Goal: Task Accomplishment & Management: Use online tool/utility

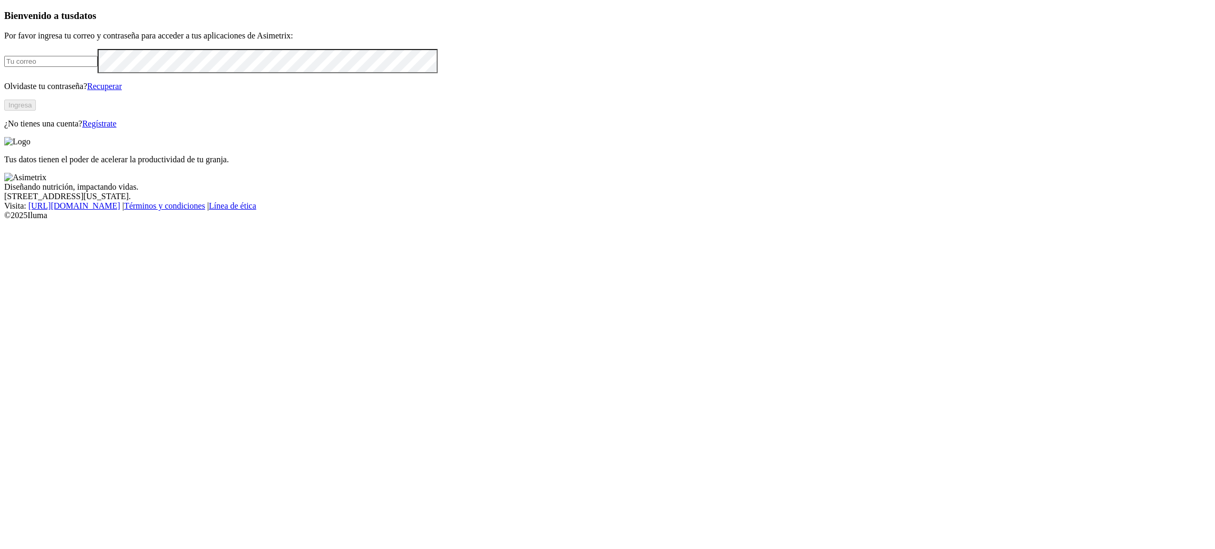
type input "[EMAIL_ADDRESS][PERSON_NAME][DOMAIN_NAME]"
click at [36, 111] on button "Ingresa" at bounding box center [20, 105] width 32 height 11
